Goal: Task Accomplishment & Management: Manage account settings

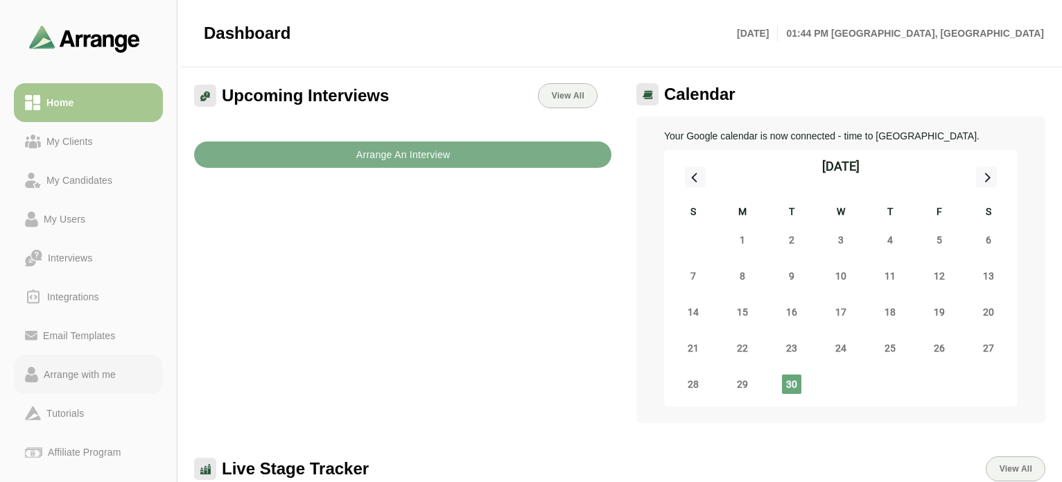
click at [91, 374] on div "Arrange with me" at bounding box center [79, 374] width 83 height 17
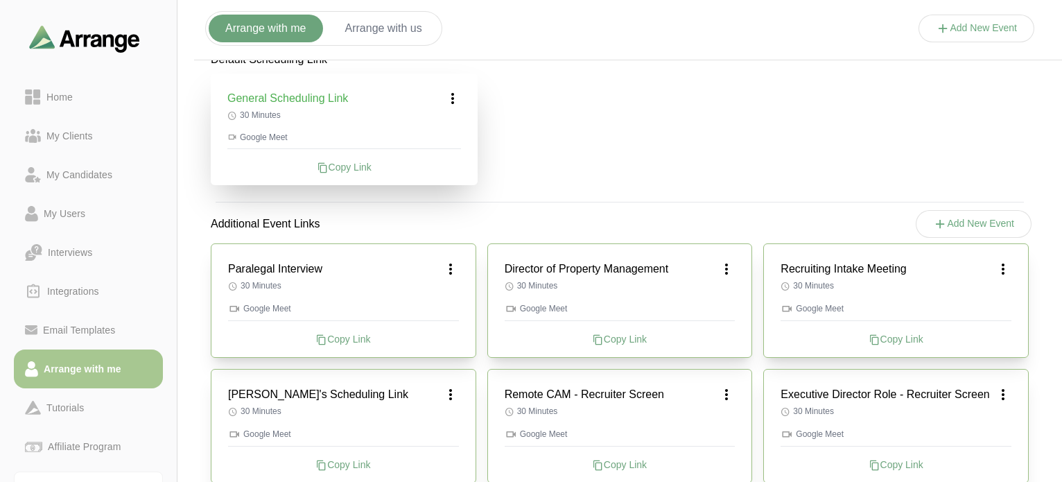
scroll to position [374, 0]
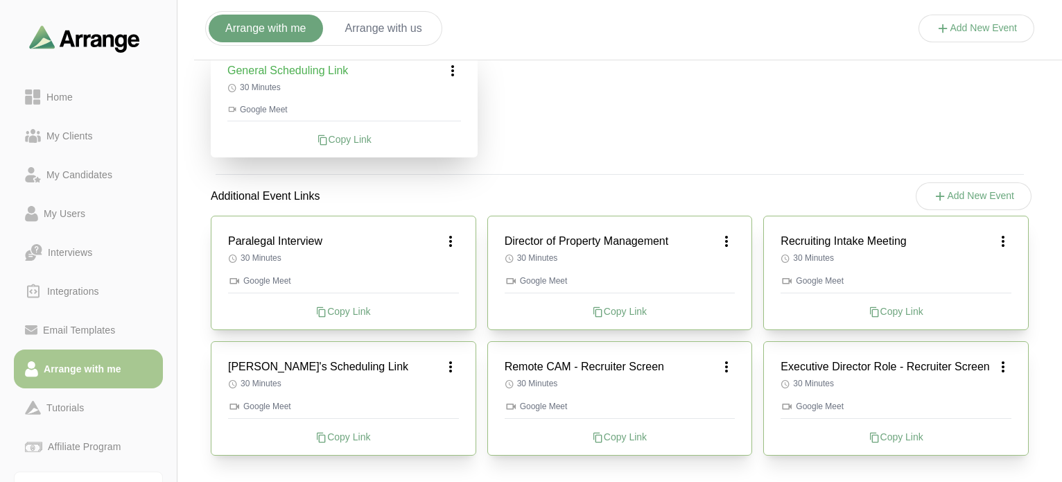
click at [1006, 360] on icon at bounding box center [1002, 366] width 17 height 17
click at [983, 400] on div "Edit" at bounding box center [990, 405] width 64 height 26
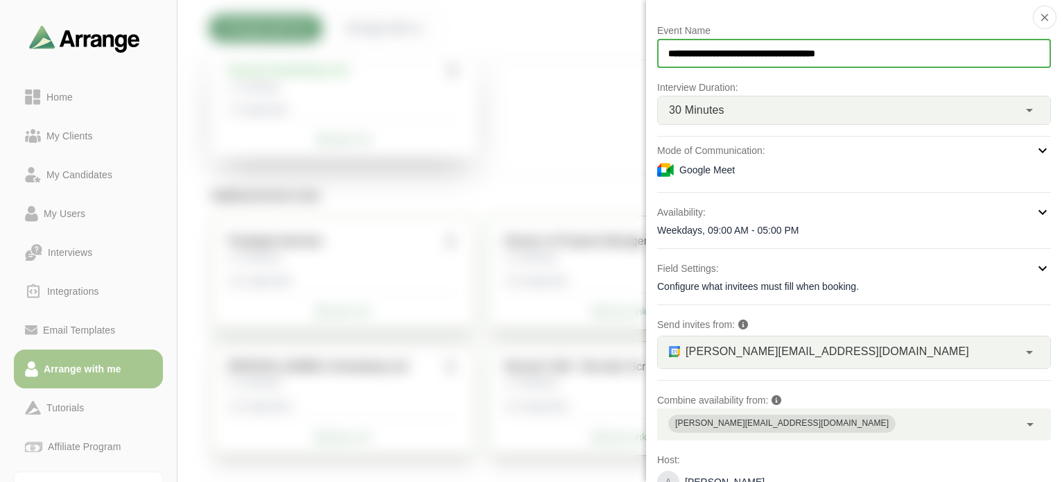
click at [764, 48] on input "**********" at bounding box center [854, 53] width 394 height 29
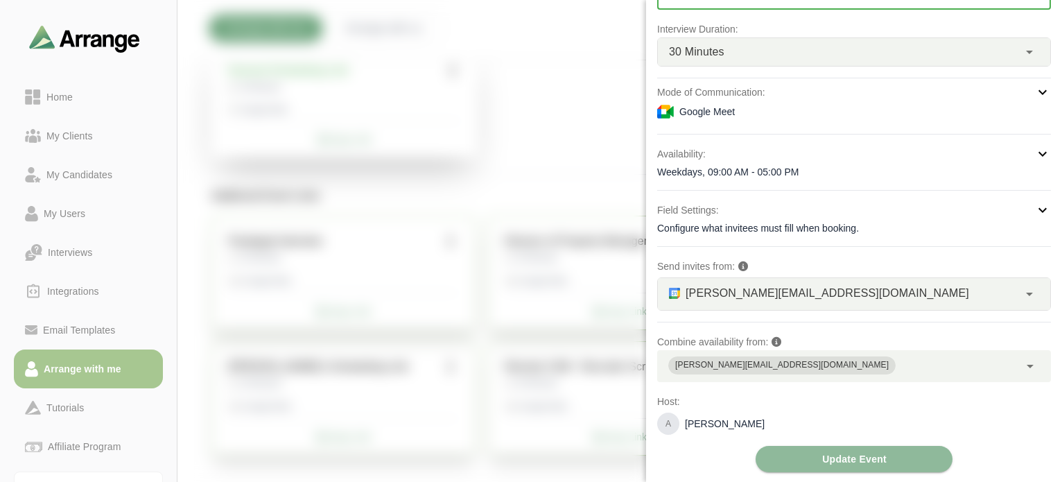
type input "**********"
click at [1026, 295] on icon at bounding box center [1029, 293] width 17 height 17
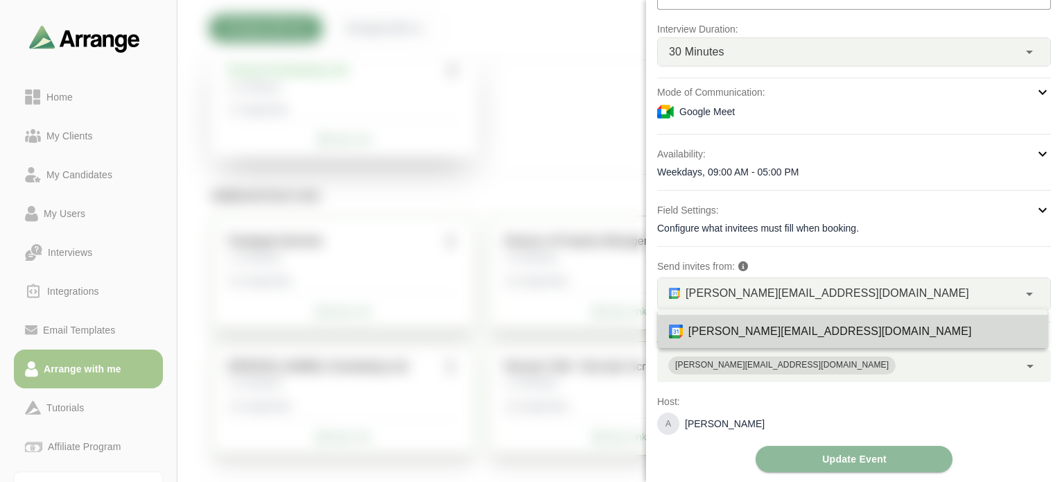
click at [1026, 295] on icon at bounding box center [1029, 293] width 17 height 17
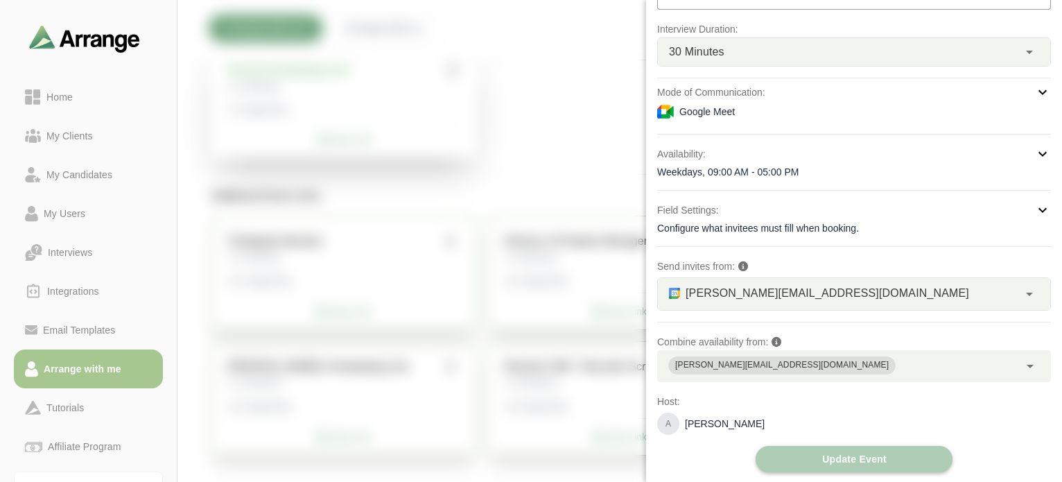
click at [884, 455] on span "Update Event" at bounding box center [853, 459] width 65 height 26
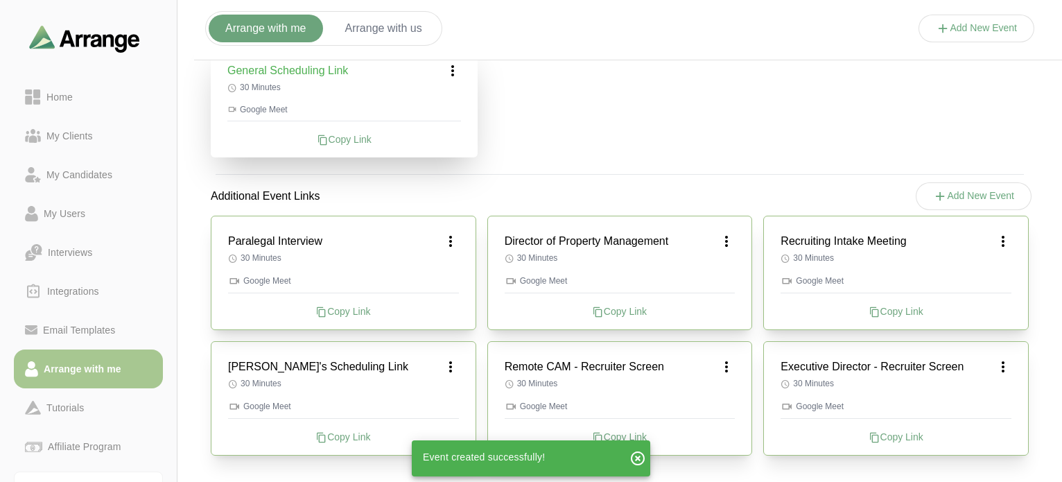
click at [914, 430] on div "Copy Link" at bounding box center [895, 437] width 231 height 14
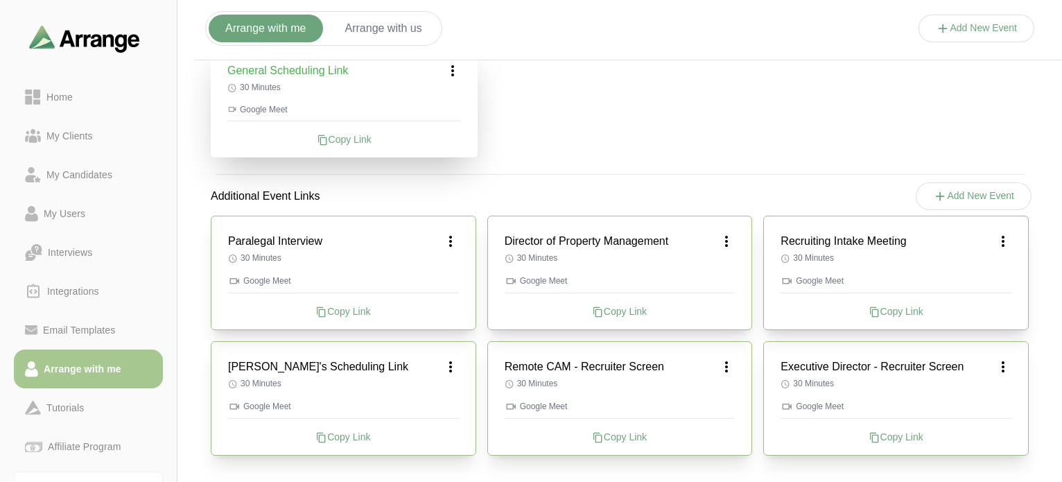
click at [632, 313] on div "Copy Link" at bounding box center [619, 311] width 231 height 14
